Goal: Information Seeking & Learning: Stay updated

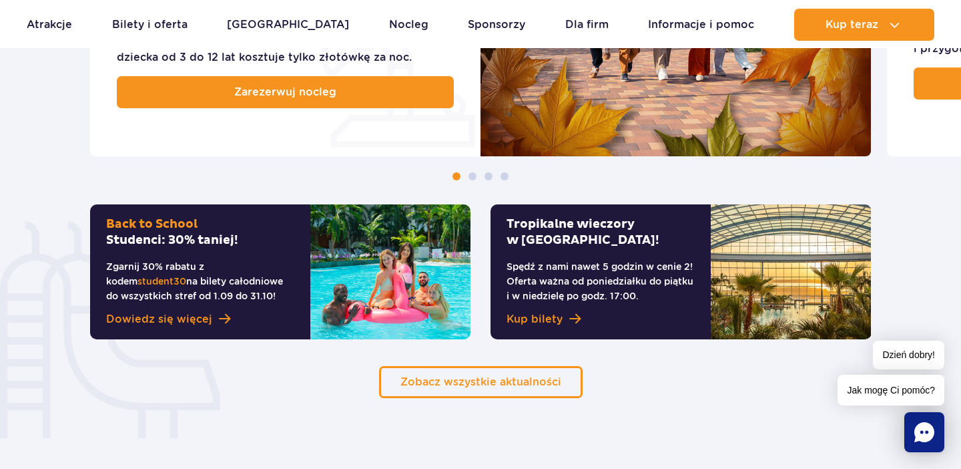
scroll to position [903, 0]
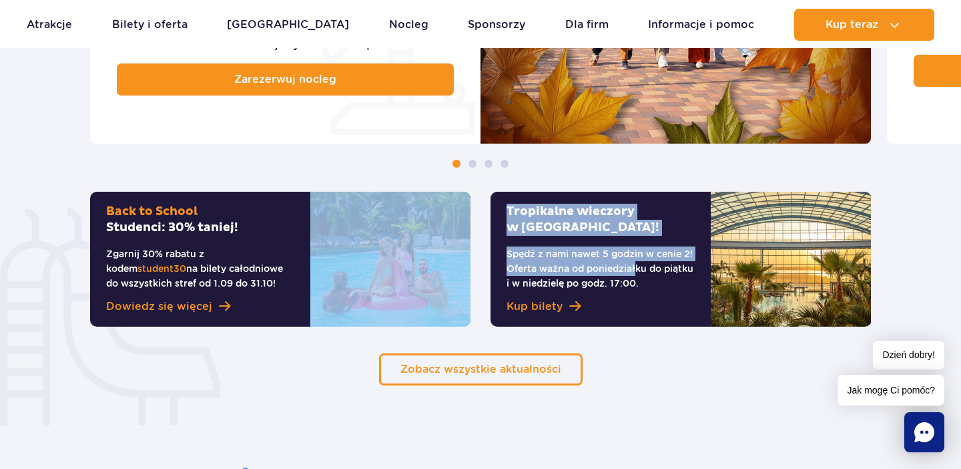
drag, startPoint x: 595, startPoint y: 264, endPoint x: 356, endPoint y: 292, distance: 240.6
click at [356, 292] on div "Back to [GEOGRAPHIC_DATA]: 30% taniej! Zgarnij 30% rabatu z kodem student30 na …" at bounding box center [481, 259] width 802 height 135
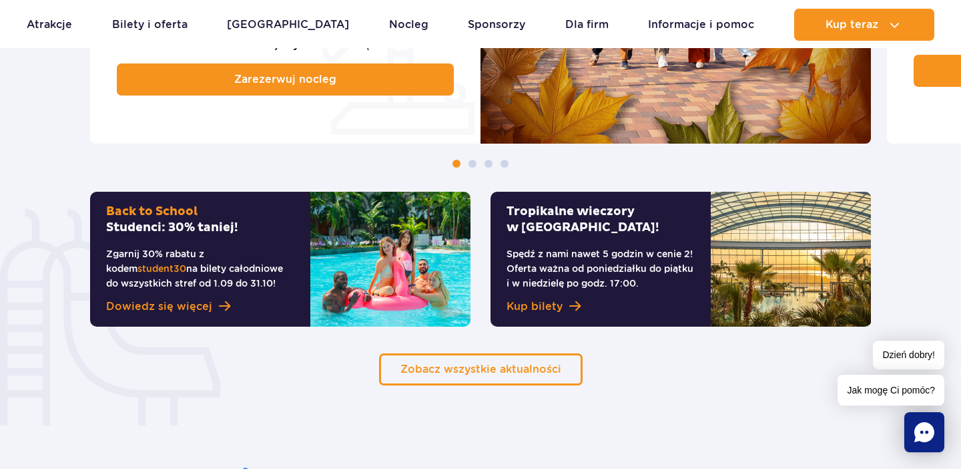
click at [386, 170] on section "Odkryj nasze słoneczne promocje Mały Gość za 1 zł w [GEOGRAPHIC_DATA]! Zaplanuj…" at bounding box center [480, 66] width 961 height 638
click at [474, 166] on span at bounding box center [473, 164] width 8 height 8
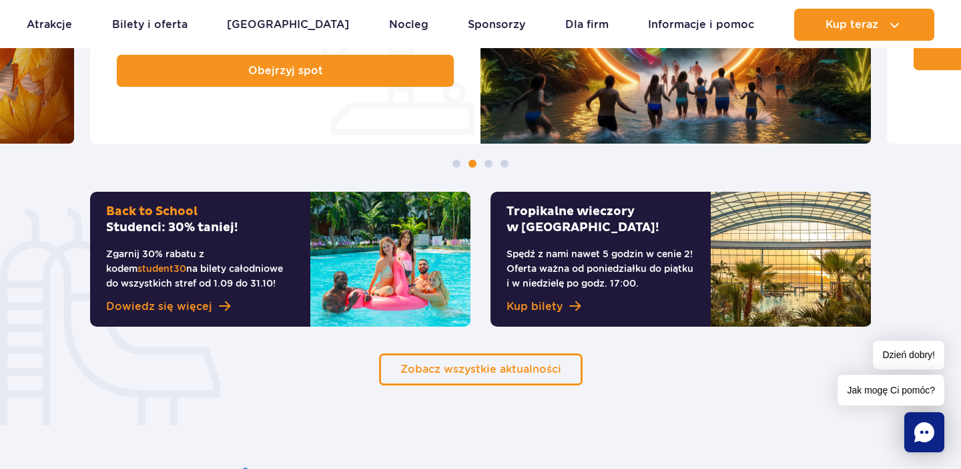
click at [489, 164] on span at bounding box center [489, 164] width 8 height 8
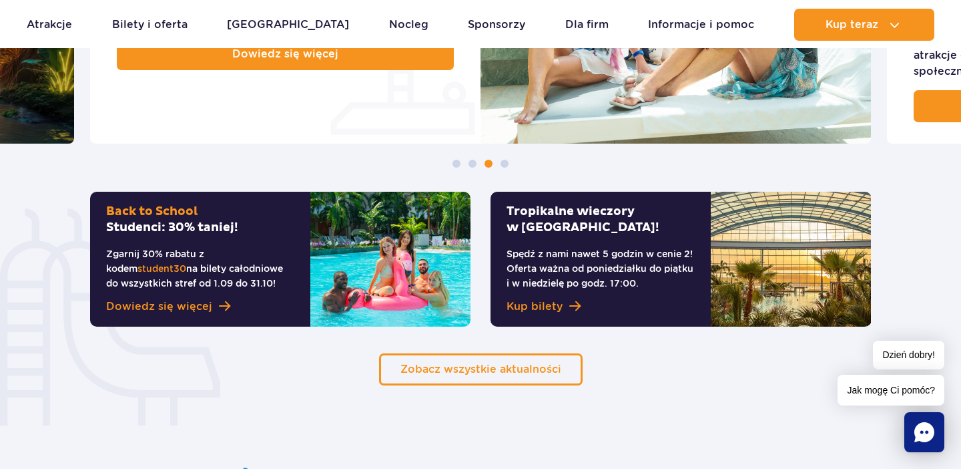
click at [513, 164] on div at bounding box center [480, 164] width 961 height 8
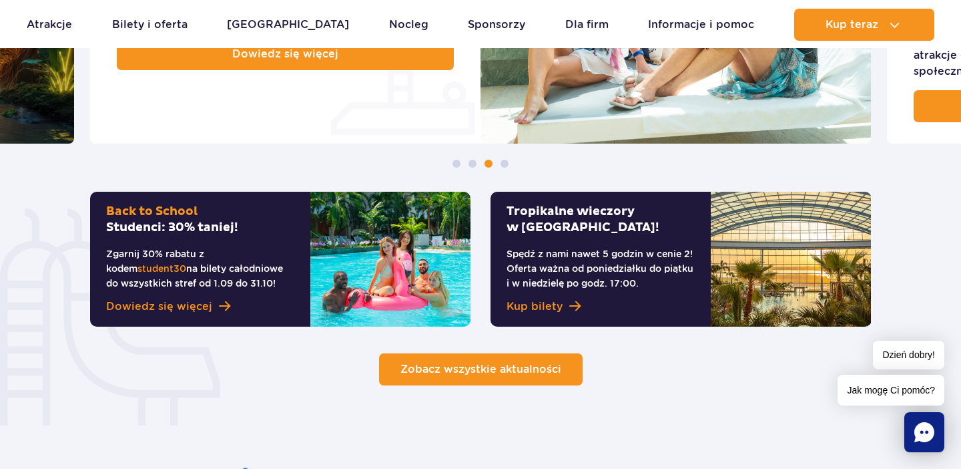
click at [448, 378] on link "Zobacz wszystkie aktualności" at bounding box center [481, 369] width 204 height 32
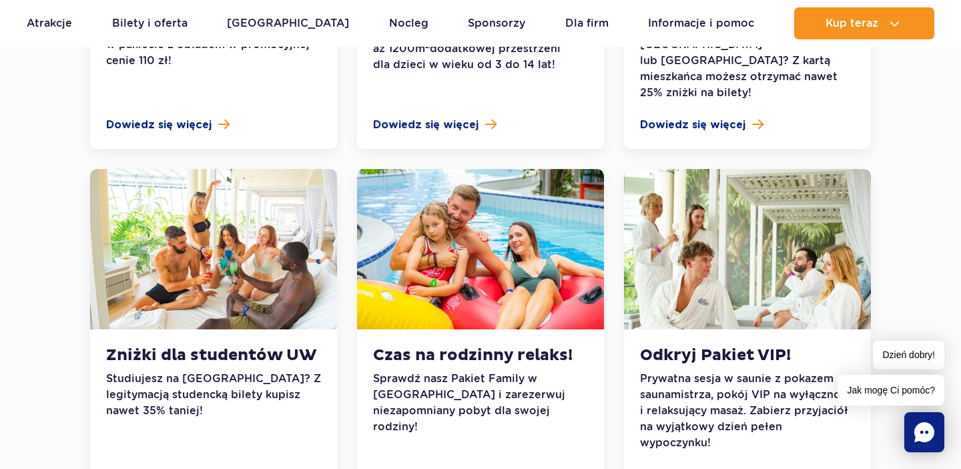
scroll to position [1154, 0]
